Goal: Task Accomplishment & Management: Manage account settings

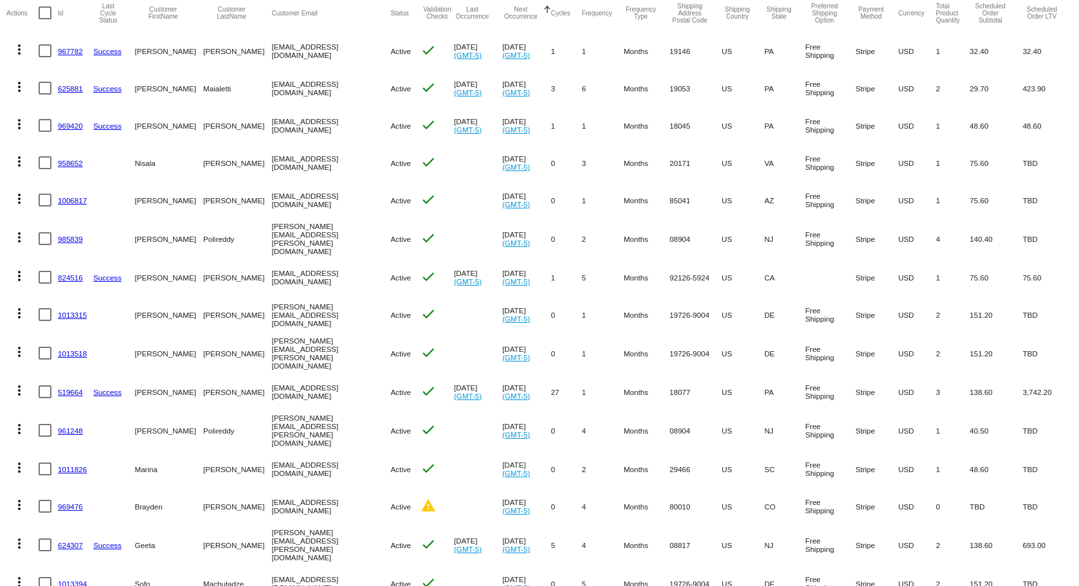
scroll to position [129, 0]
click at [42, 310] on div at bounding box center [45, 313] width 13 height 13
click at [44, 320] on input "checkbox" at bounding box center [44, 320] width 1 height 1
checkbox input "true"
click at [43, 348] on div at bounding box center [45, 352] width 13 height 13
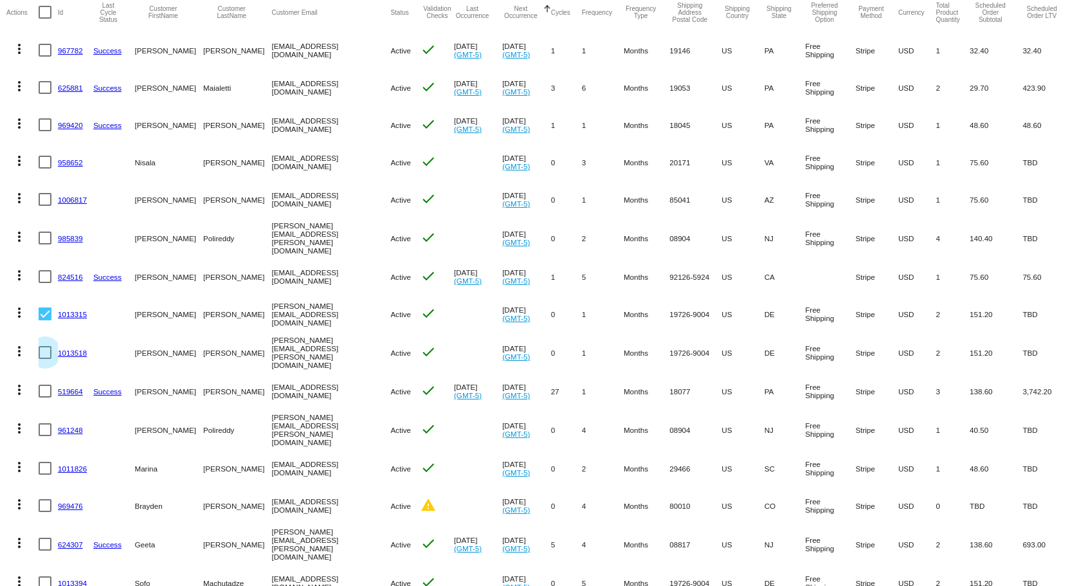
click at [44, 359] on input "checkbox" at bounding box center [44, 359] width 1 height 1
checkbox input "true"
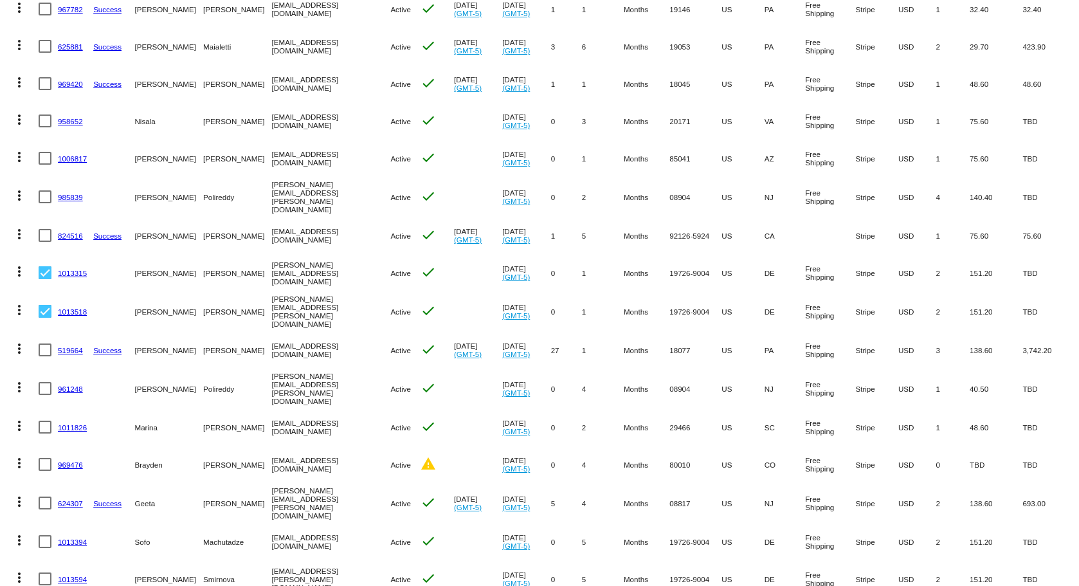
scroll to position [217, 0]
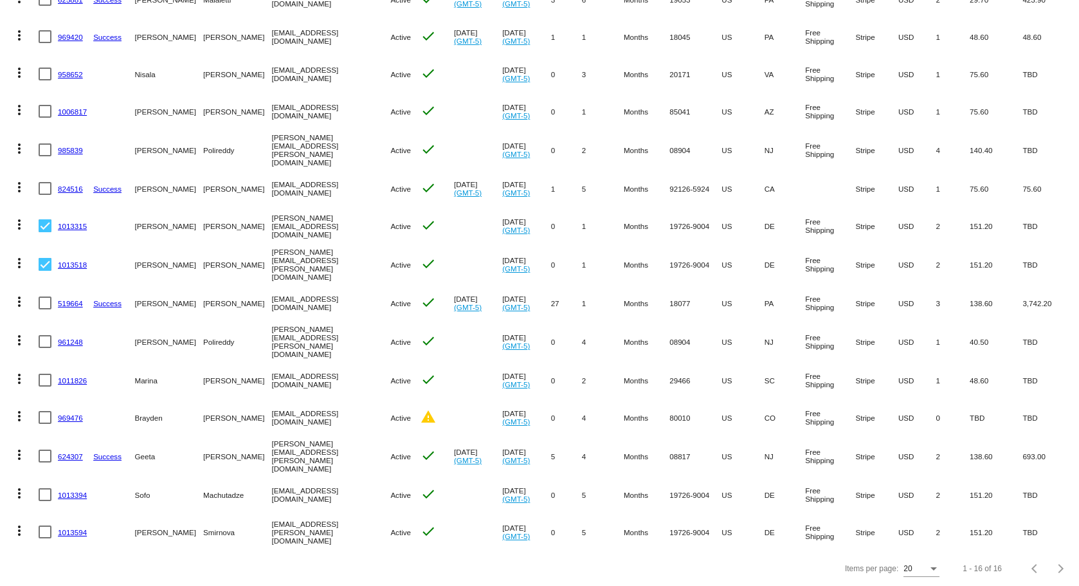
click at [44, 525] on div at bounding box center [45, 531] width 13 height 13
click at [44, 538] on input "checkbox" at bounding box center [44, 538] width 1 height 1
checkbox input "true"
click at [46, 488] on div at bounding box center [45, 494] width 13 height 13
click at [45, 501] on input "checkbox" at bounding box center [44, 501] width 1 height 1
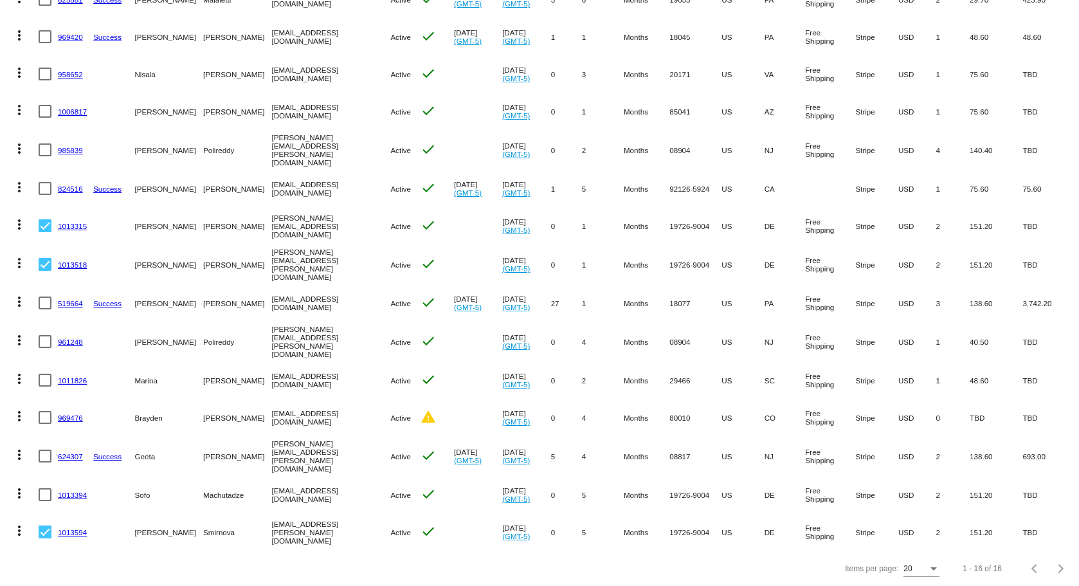
checkbox input "true"
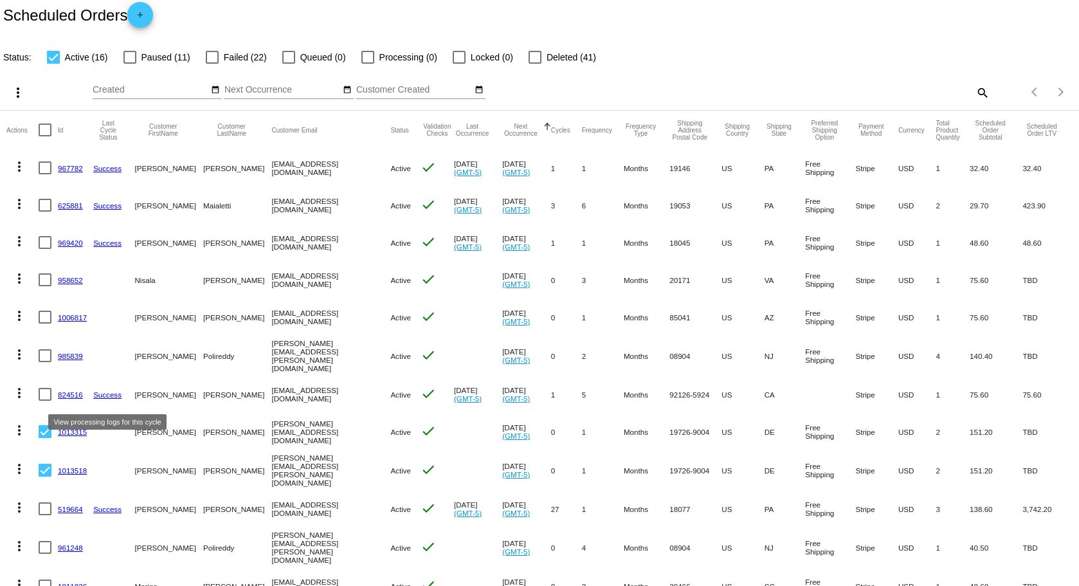
scroll to position [0, 0]
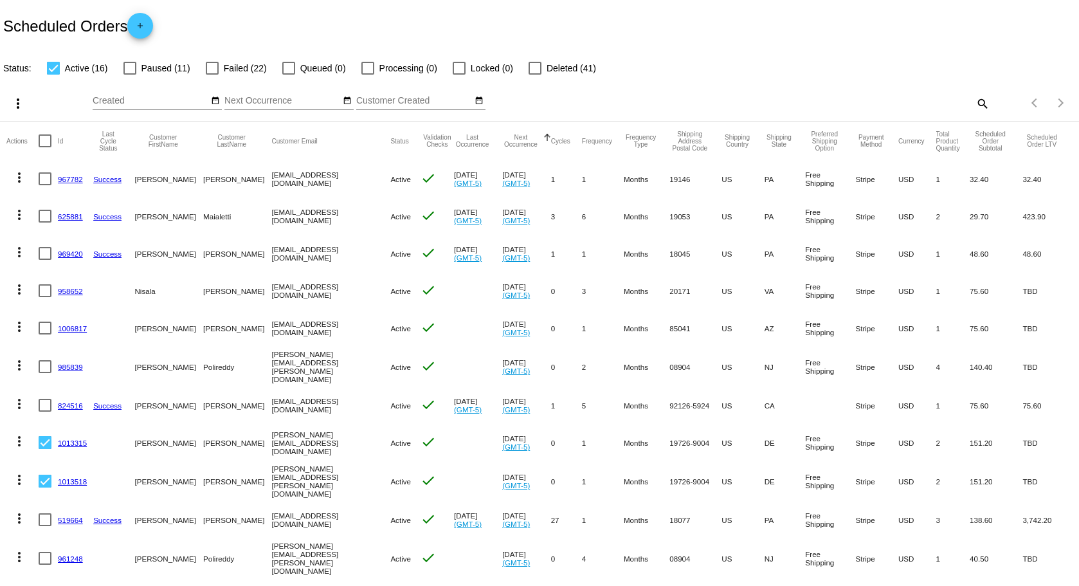
click at [20, 108] on mat-icon "more_vert" at bounding box center [17, 103] width 15 height 15
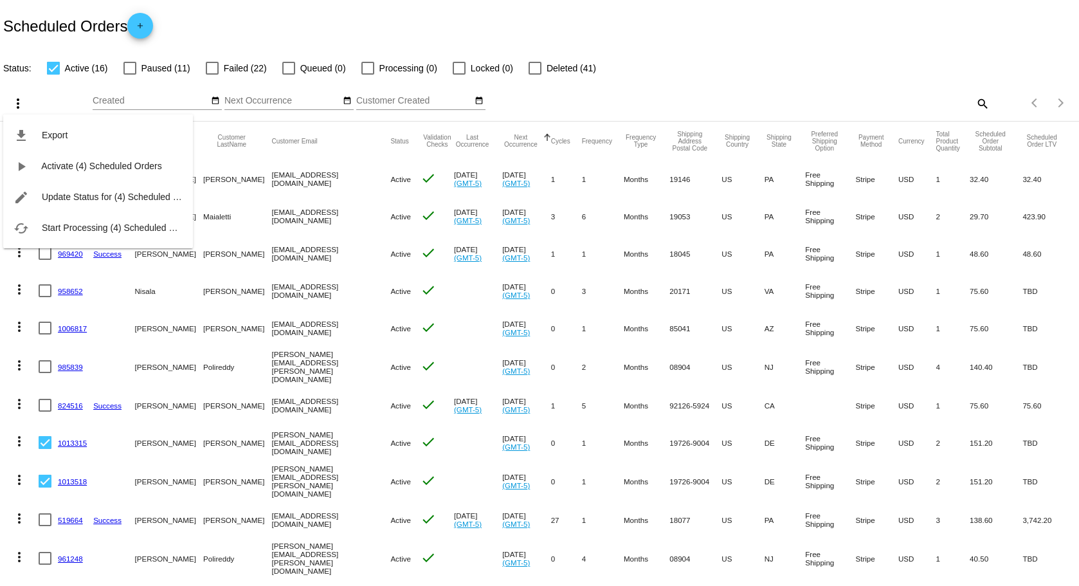
click at [590, 100] on div at bounding box center [539, 293] width 1079 height 586
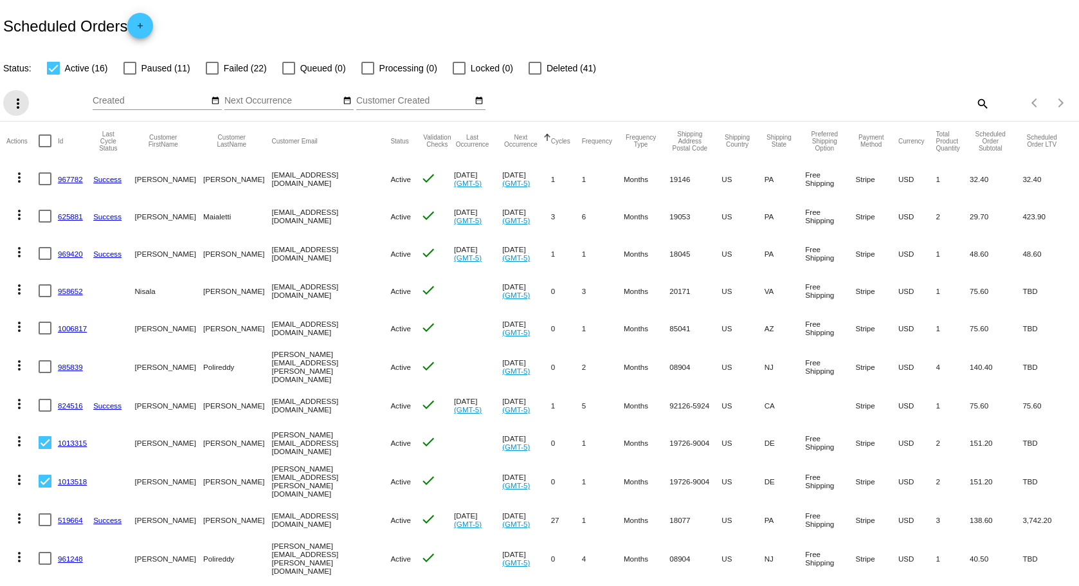
click at [14, 99] on mat-icon "more_vert" at bounding box center [17, 103] width 15 height 15
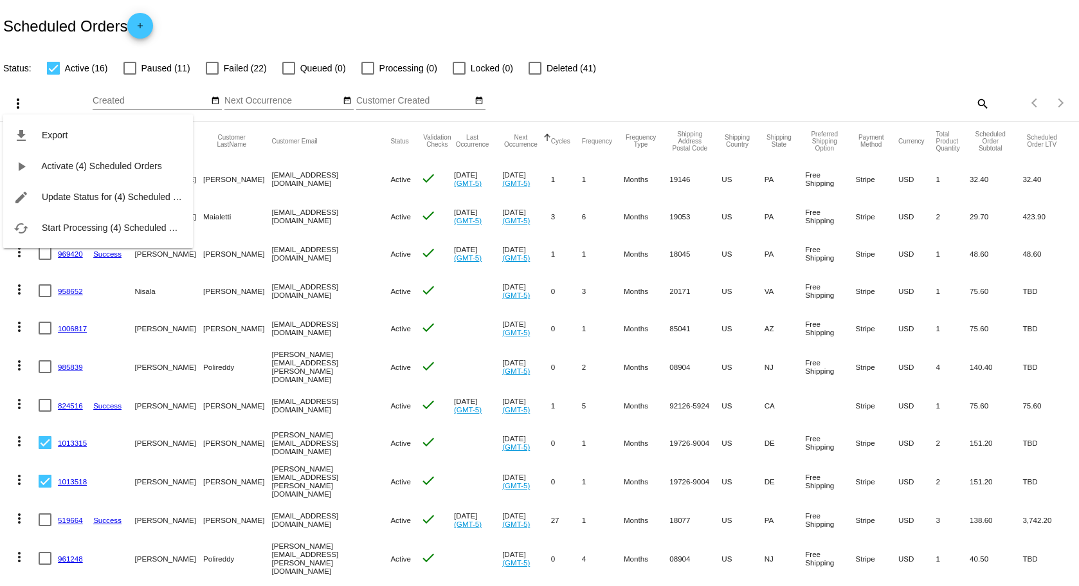
click at [734, 60] on div at bounding box center [539, 293] width 1079 height 586
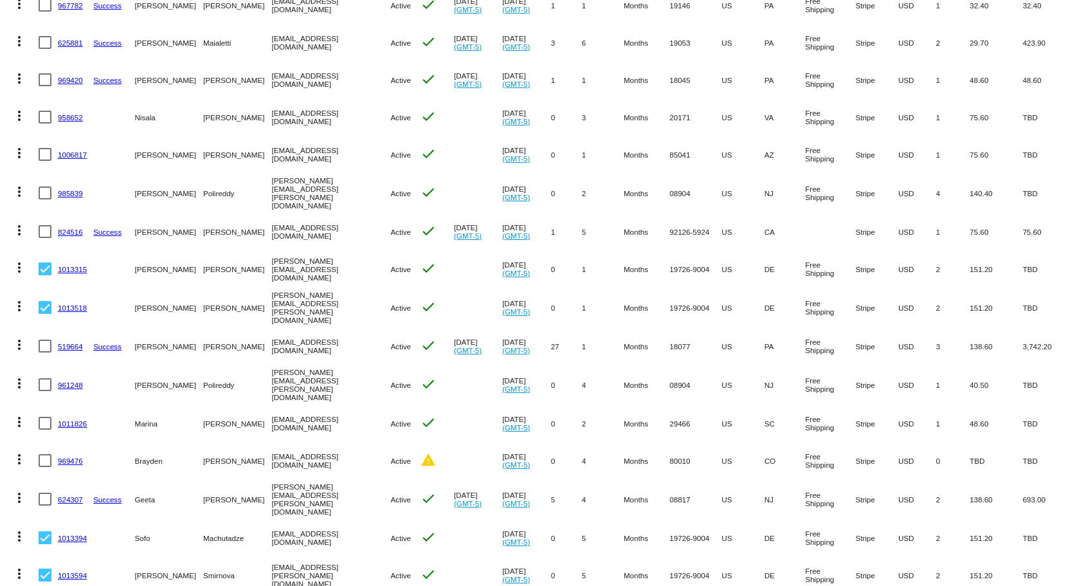
scroll to position [193, 0]
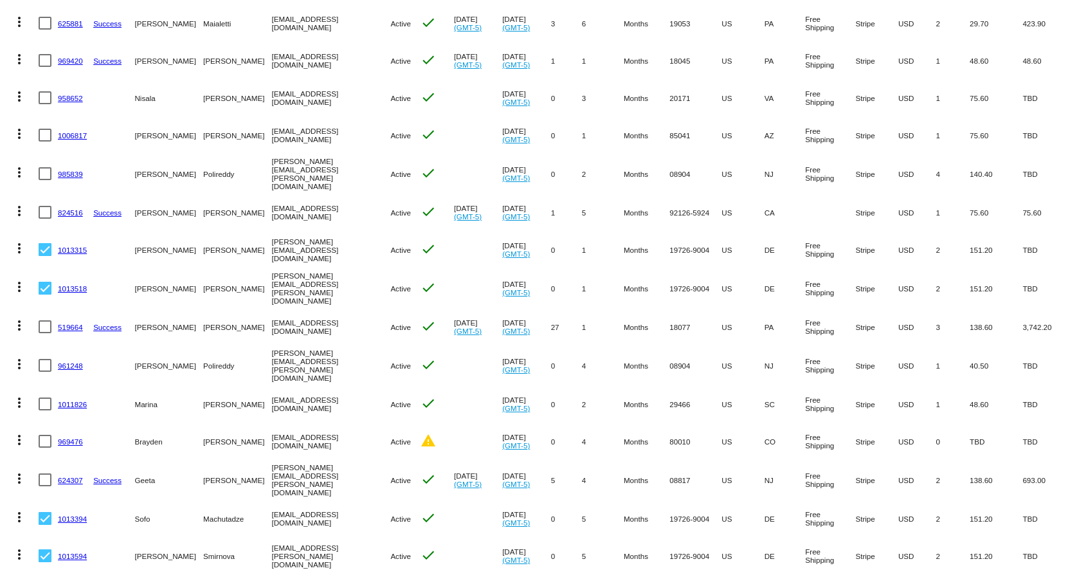
click at [20, 250] on mat-icon "more_vert" at bounding box center [19, 247] width 15 height 15
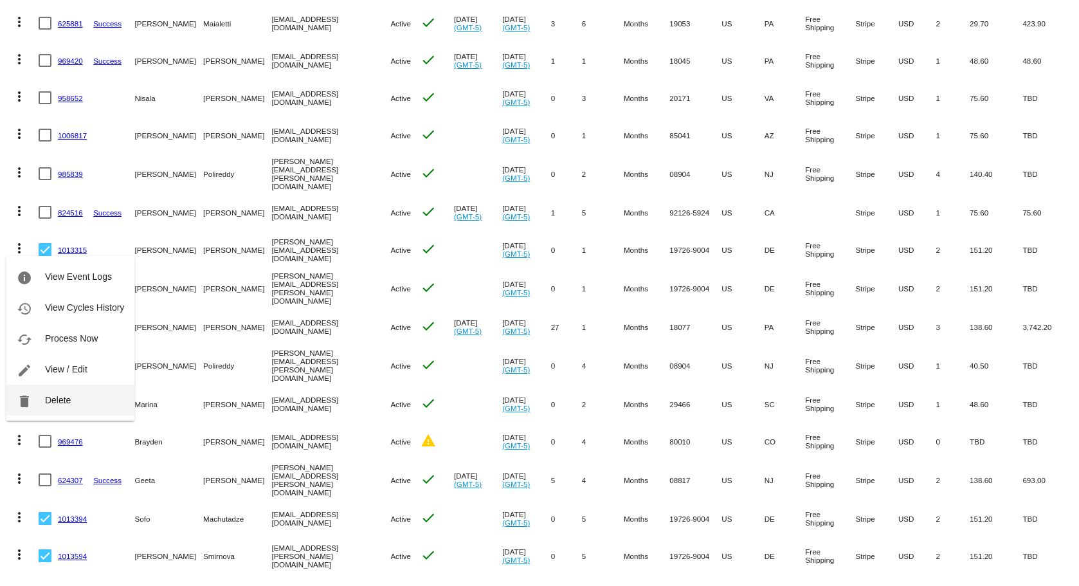
click at [45, 404] on span "Delete" at bounding box center [58, 400] width 26 height 10
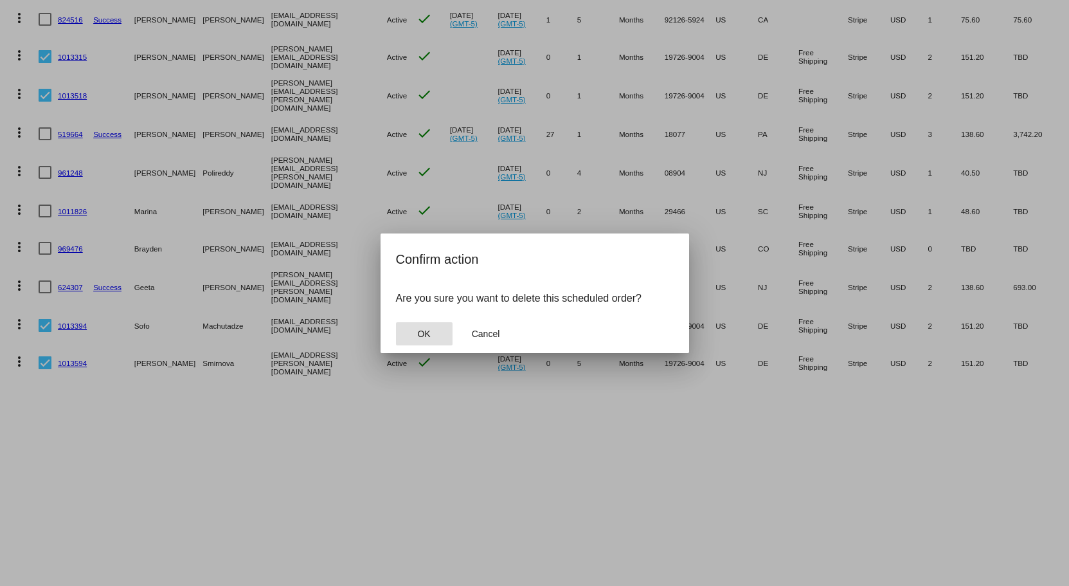
click at [428, 332] on span "OK" at bounding box center [423, 334] width 13 height 10
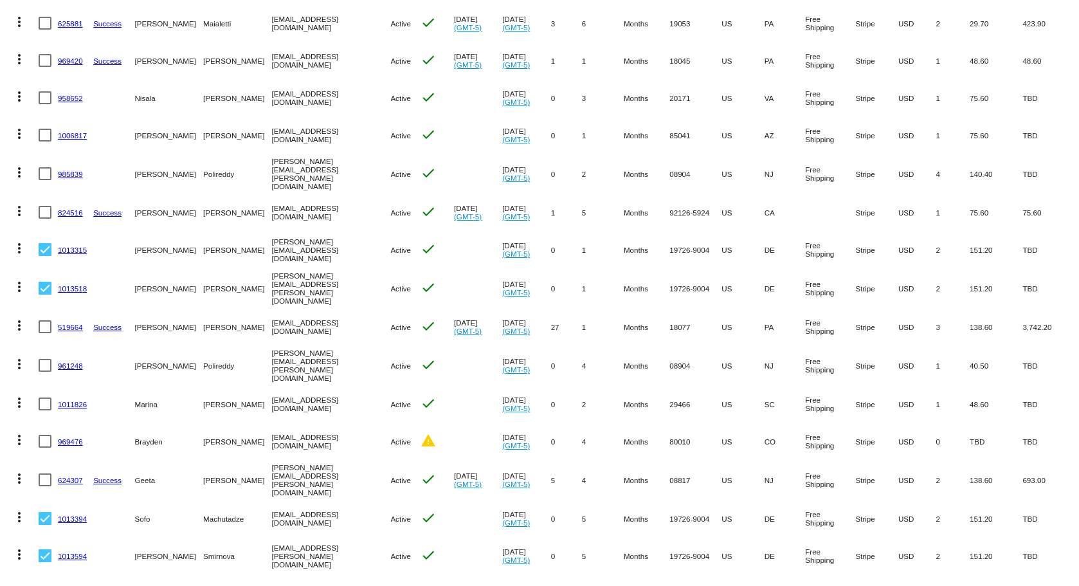
scroll to position [179, 0]
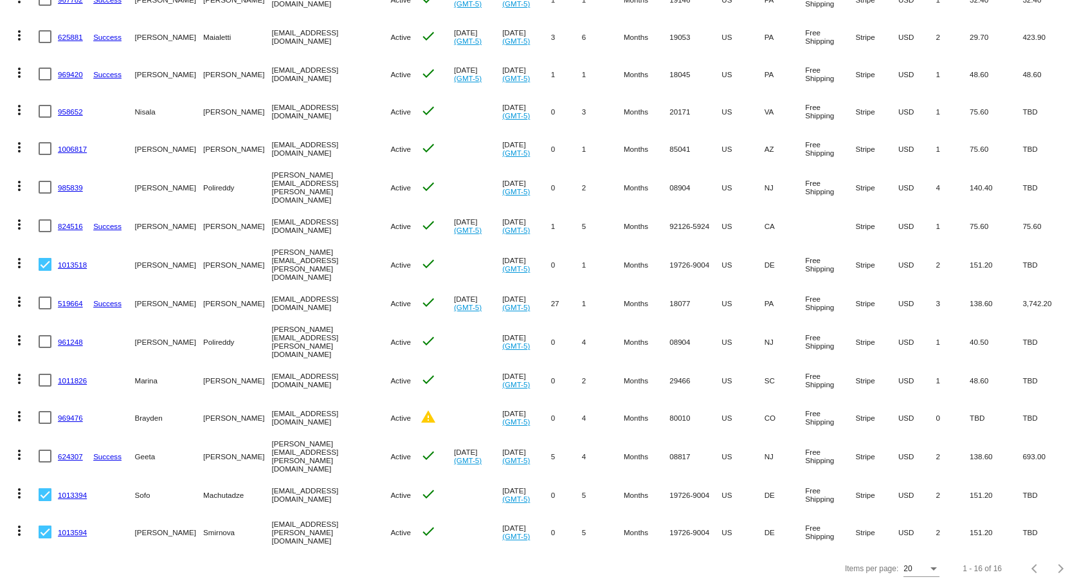
click at [19, 262] on mat-icon "more_vert" at bounding box center [19, 262] width 15 height 15
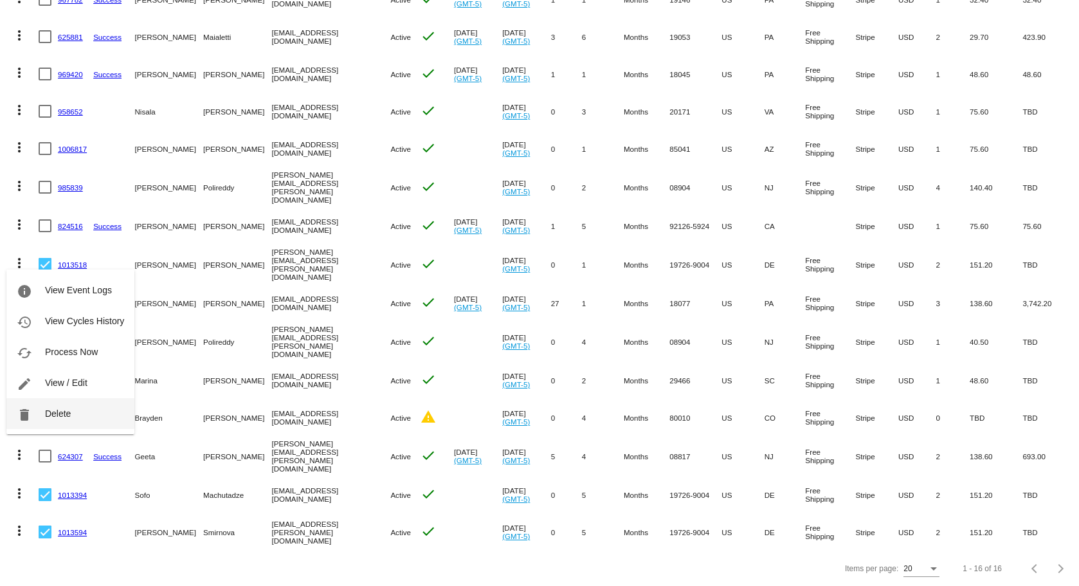
click at [55, 410] on span "Delete" at bounding box center [58, 413] width 26 height 10
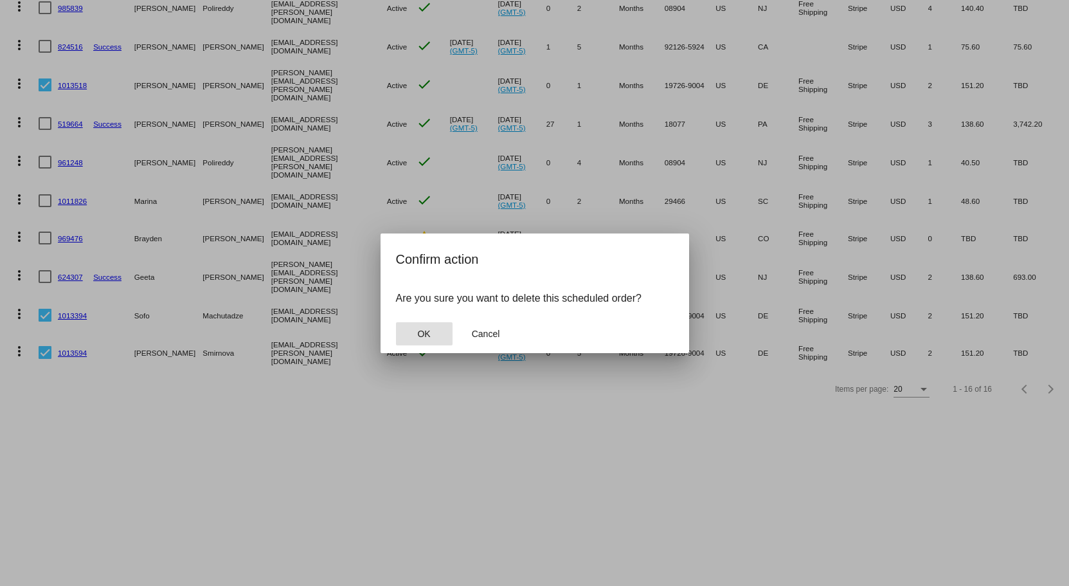
click at [431, 334] on button "OK" at bounding box center [424, 333] width 57 height 23
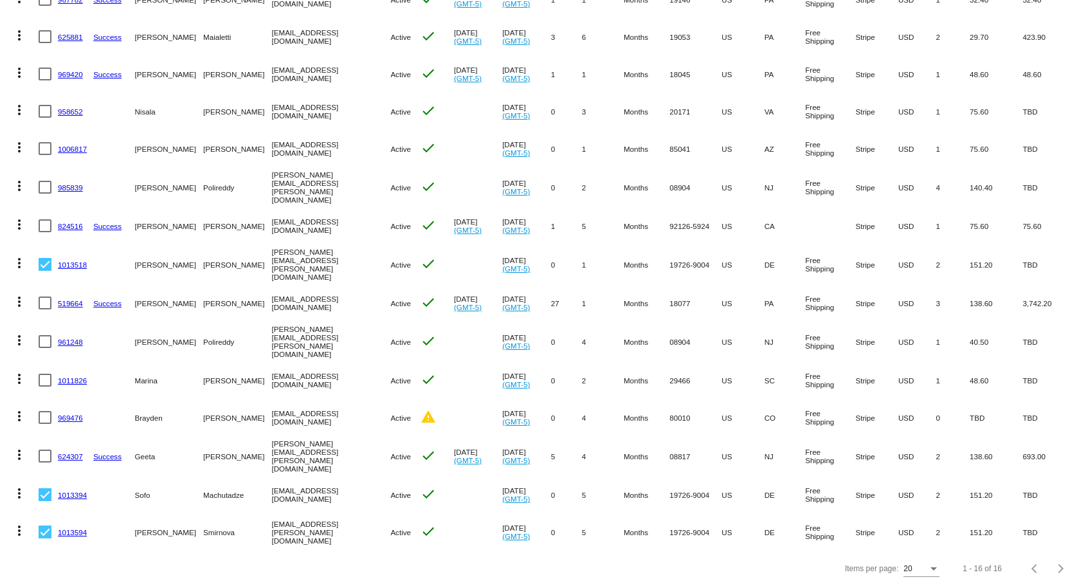
scroll to position [142, 0]
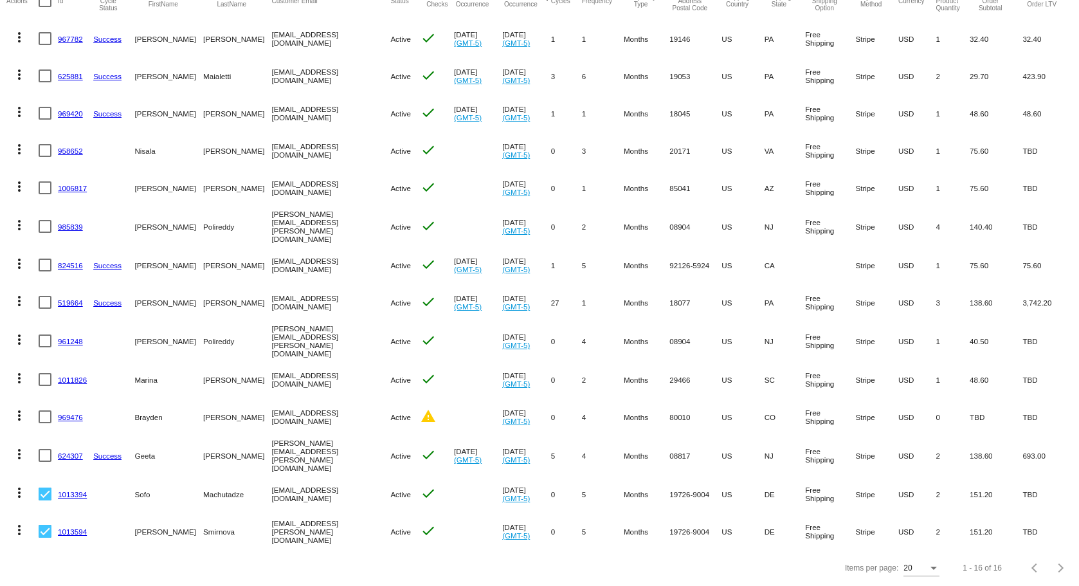
click at [21, 487] on mat-icon "more_vert" at bounding box center [19, 492] width 15 height 15
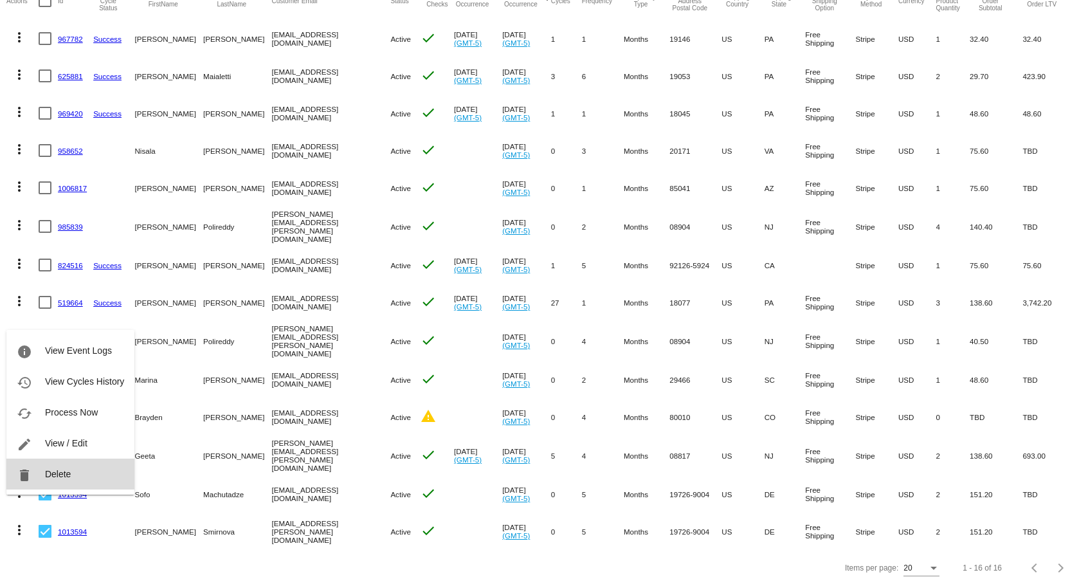
click at [48, 478] on span "Delete" at bounding box center [58, 474] width 26 height 10
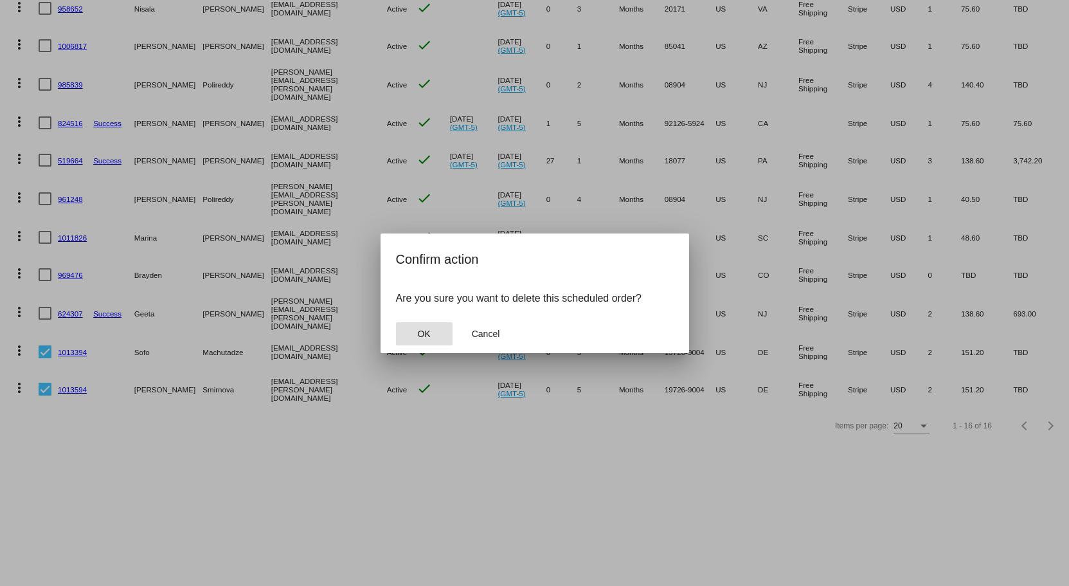
click at [425, 325] on button "OK" at bounding box center [424, 333] width 57 height 23
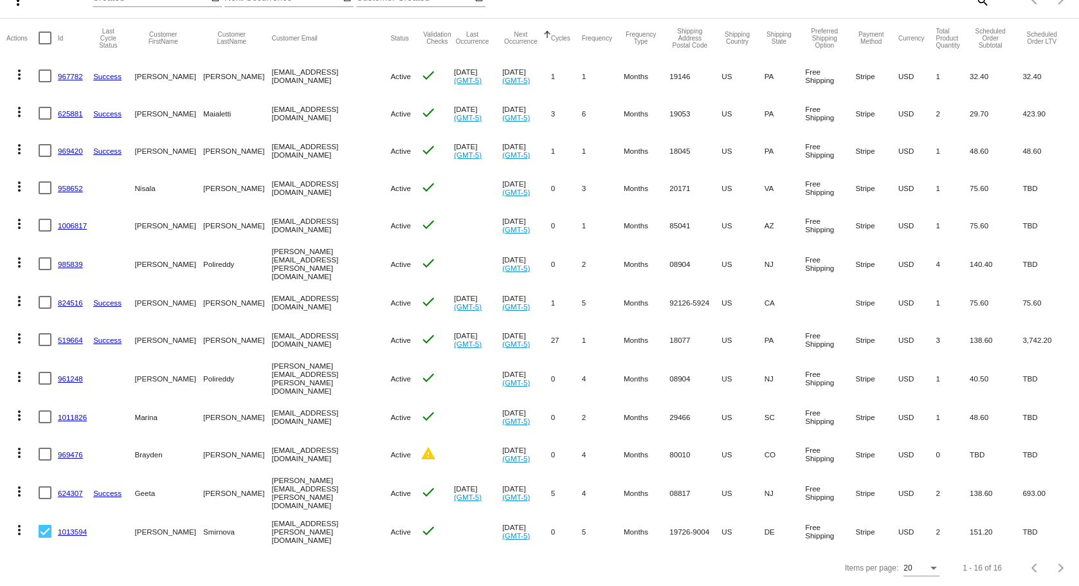
scroll to position [105, 0]
click at [21, 522] on mat-icon "more_vert" at bounding box center [19, 529] width 15 height 15
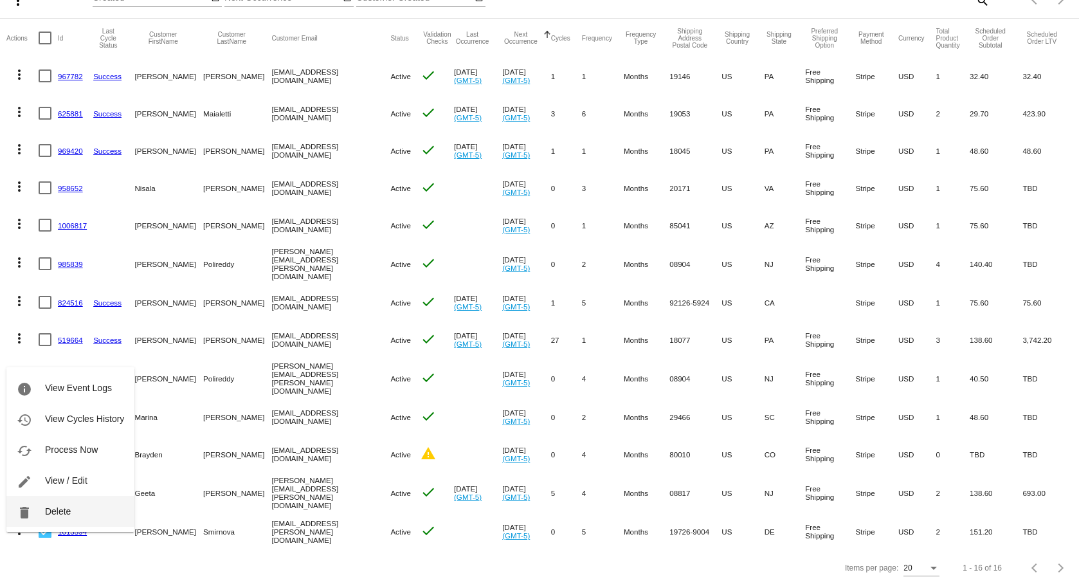
click at [69, 509] on span "Delete" at bounding box center [58, 511] width 26 height 10
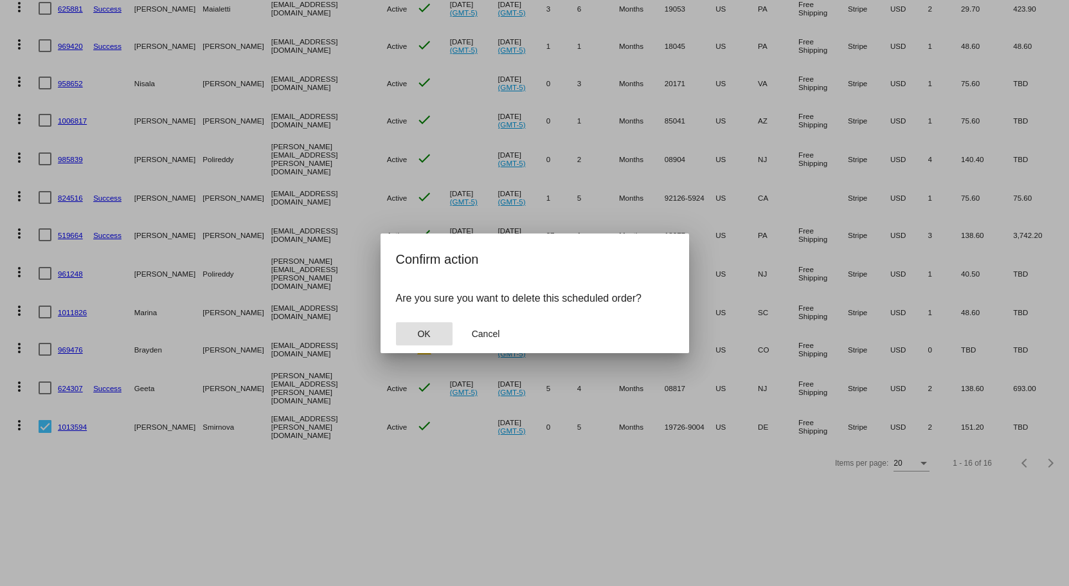
click at [439, 331] on button "OK" at bounding box center [424, 333] width 57 height 23
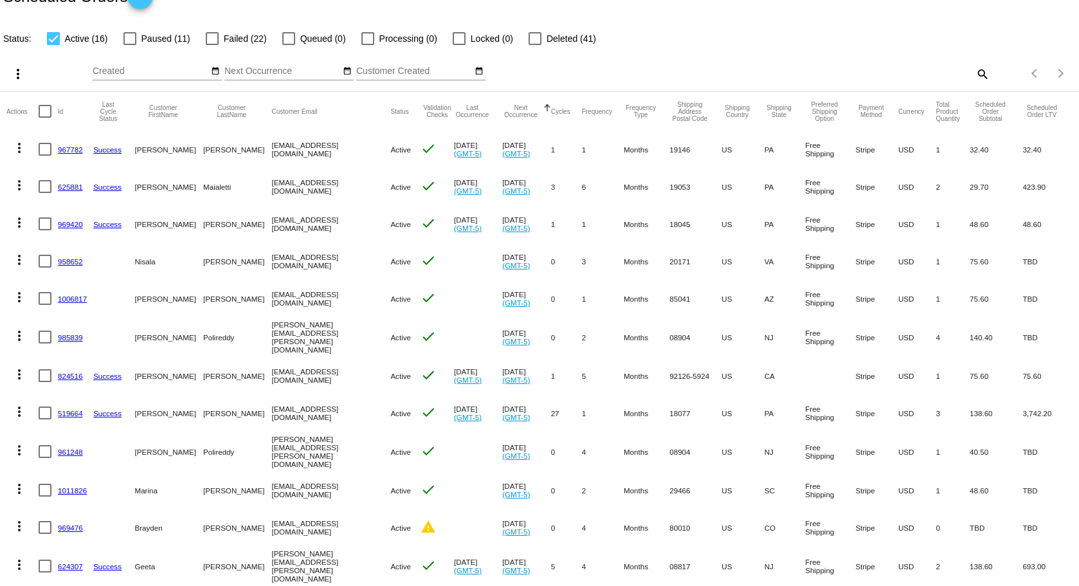
scroll to position [0, 0]
